Goal: Task Accomplishment & Management: Complete application form

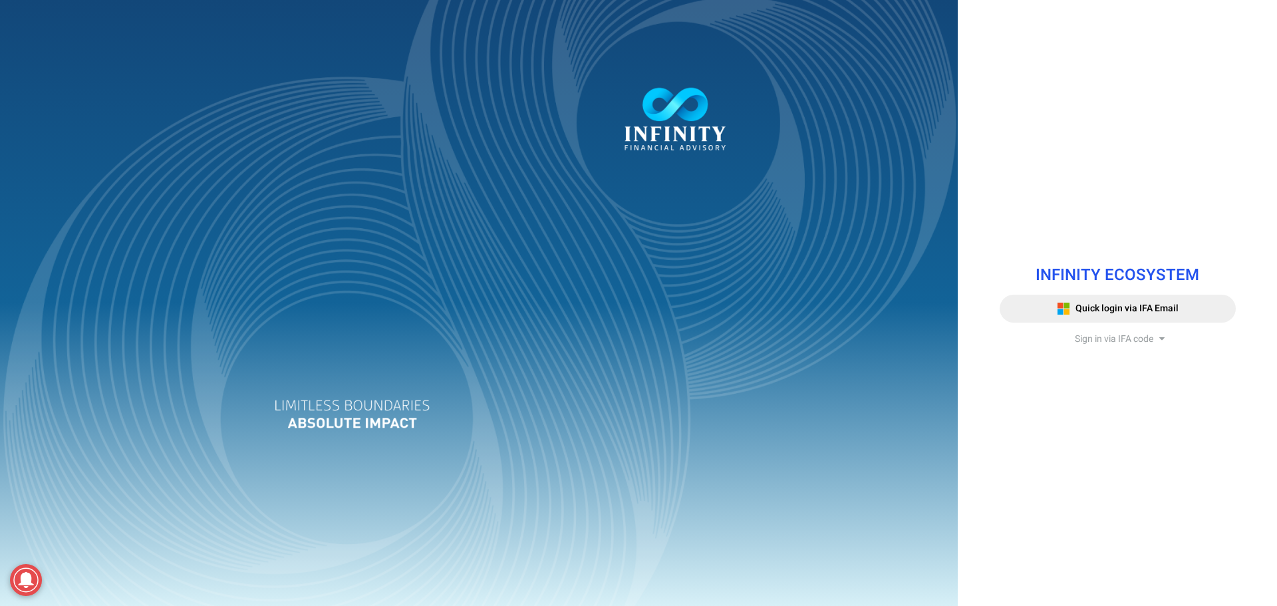
click at [1090, 333] on span "Sign in via IFA code" at bounding box center [1114, 339] width 78 height 14
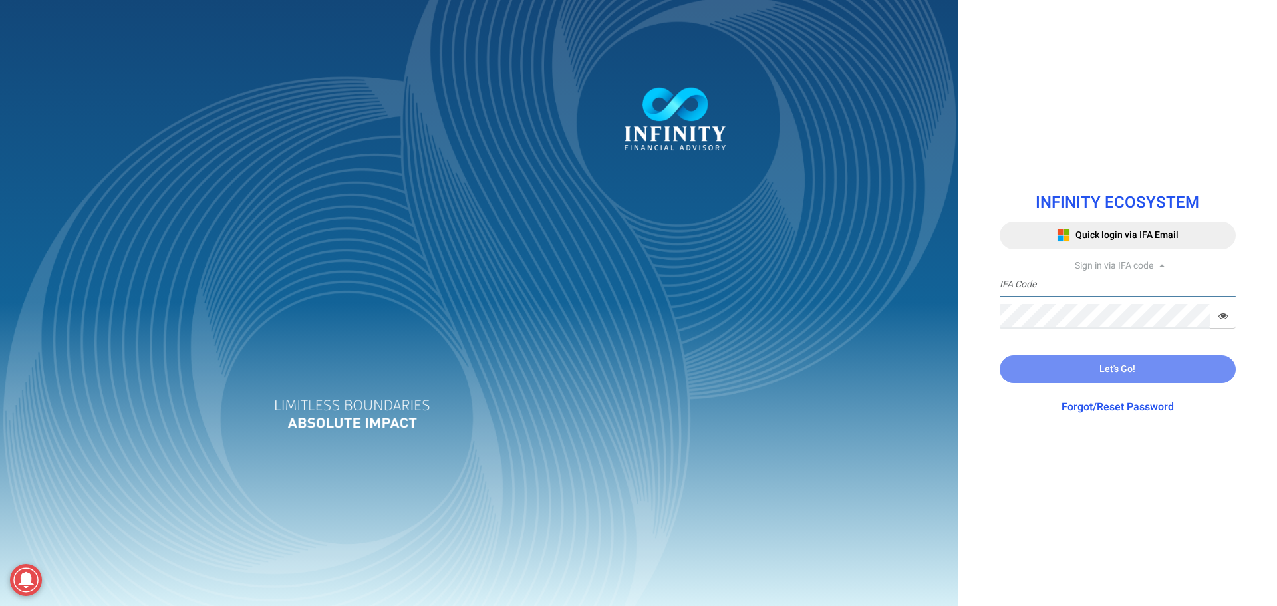
click at [1055, 275] on input "text" at bounding box center [1118, 285] width 236 height 25
type input "IFA0118"
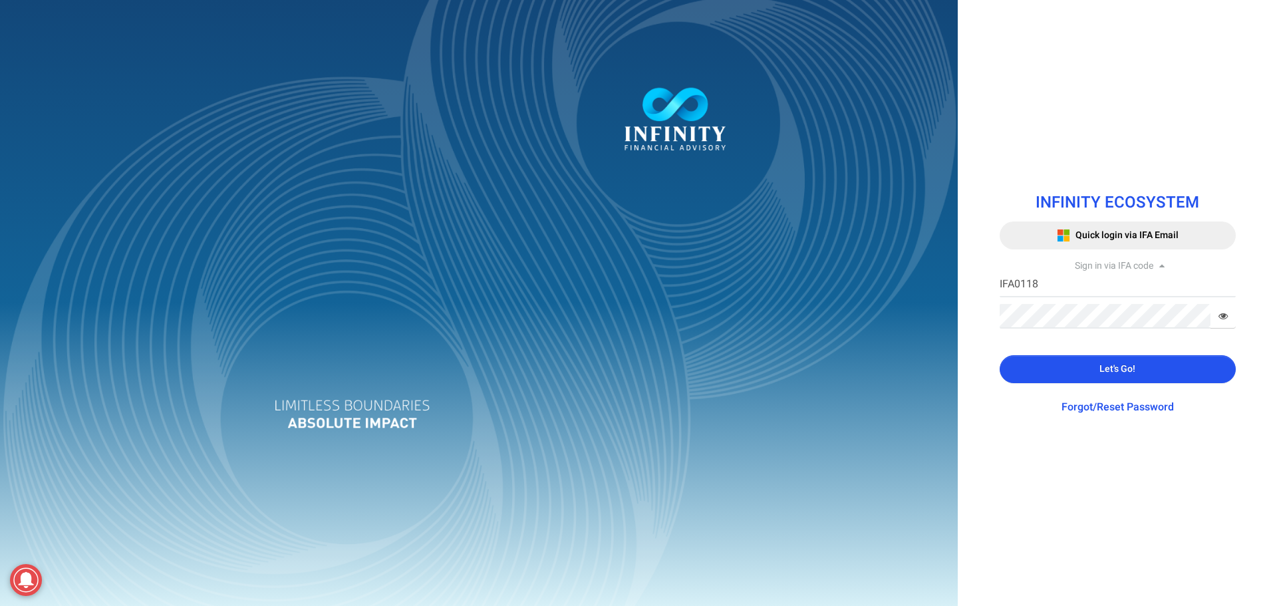
click at [1068, 370] on button "Let's Go!" at bounding box center [1118, 369] width 236 height 28
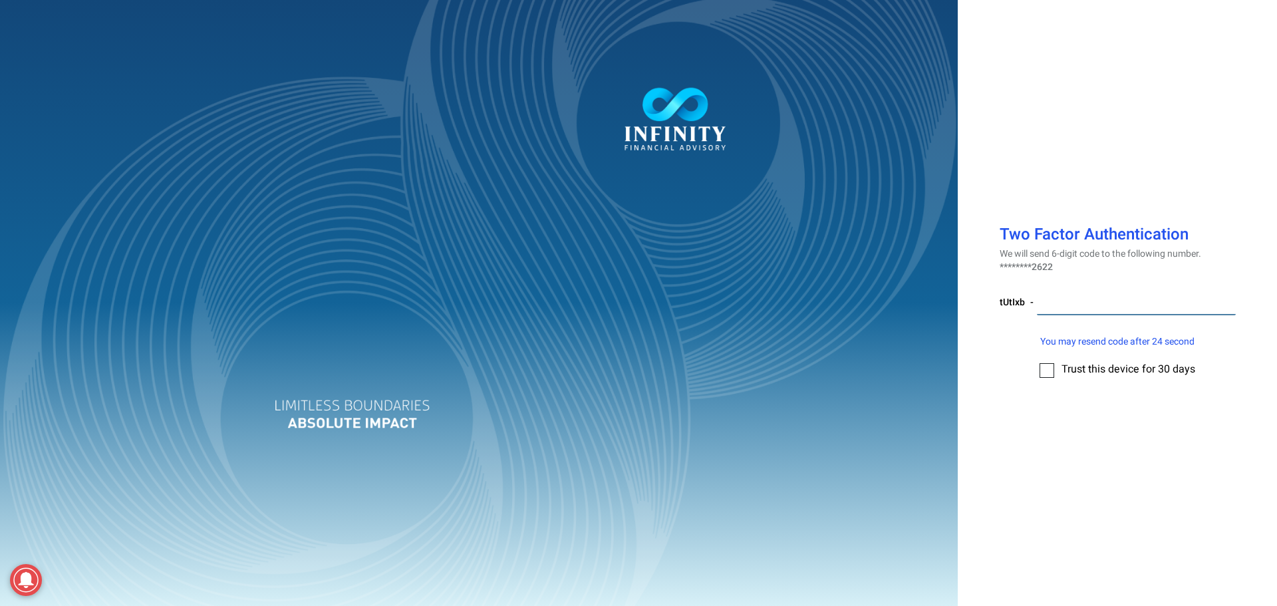
click at [1111, 291] on input "number" at bounding box center [1136, 303] width 199 height 25
click at [1048, 370] on label at bounding box center [1047, 370] width 15 height 15
click at [1047, 366] on input "checkbox" at bounding box center [1047, 366] width 0 height 0
click at [1179, 309] on input "number" at bounding box center [1136, 303] width 199 height 25
type input "188669"
